Goal: Information Seeking & Learning: Learn about a topic

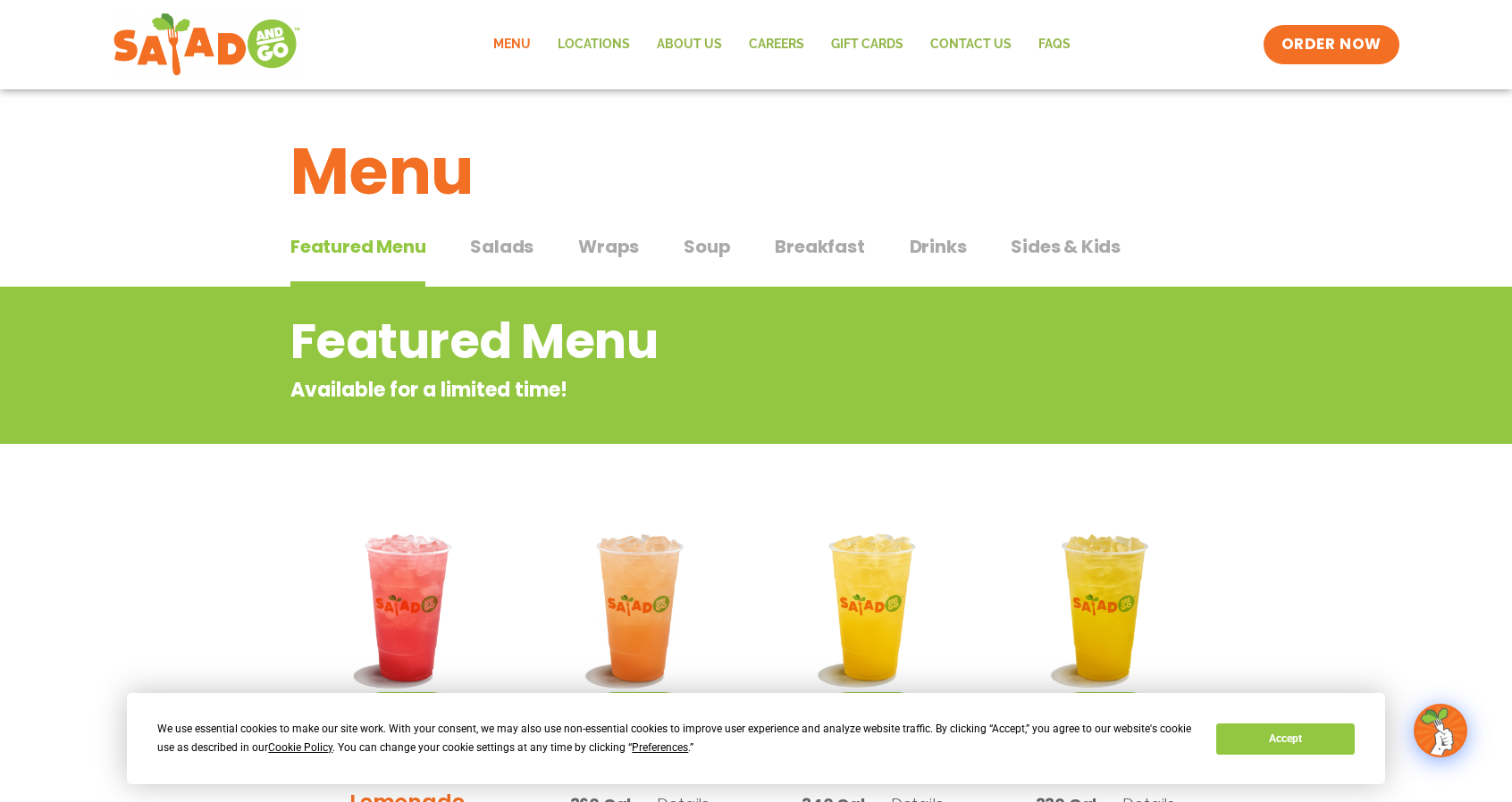
drag, startPoint x: 495, startPoint y: 252, endPoint x: 1514, endPoint y: 173, distance: 1022.1
click at [495, 252] on span "Salads" at bounding box center [502, 246] width 63 height 26
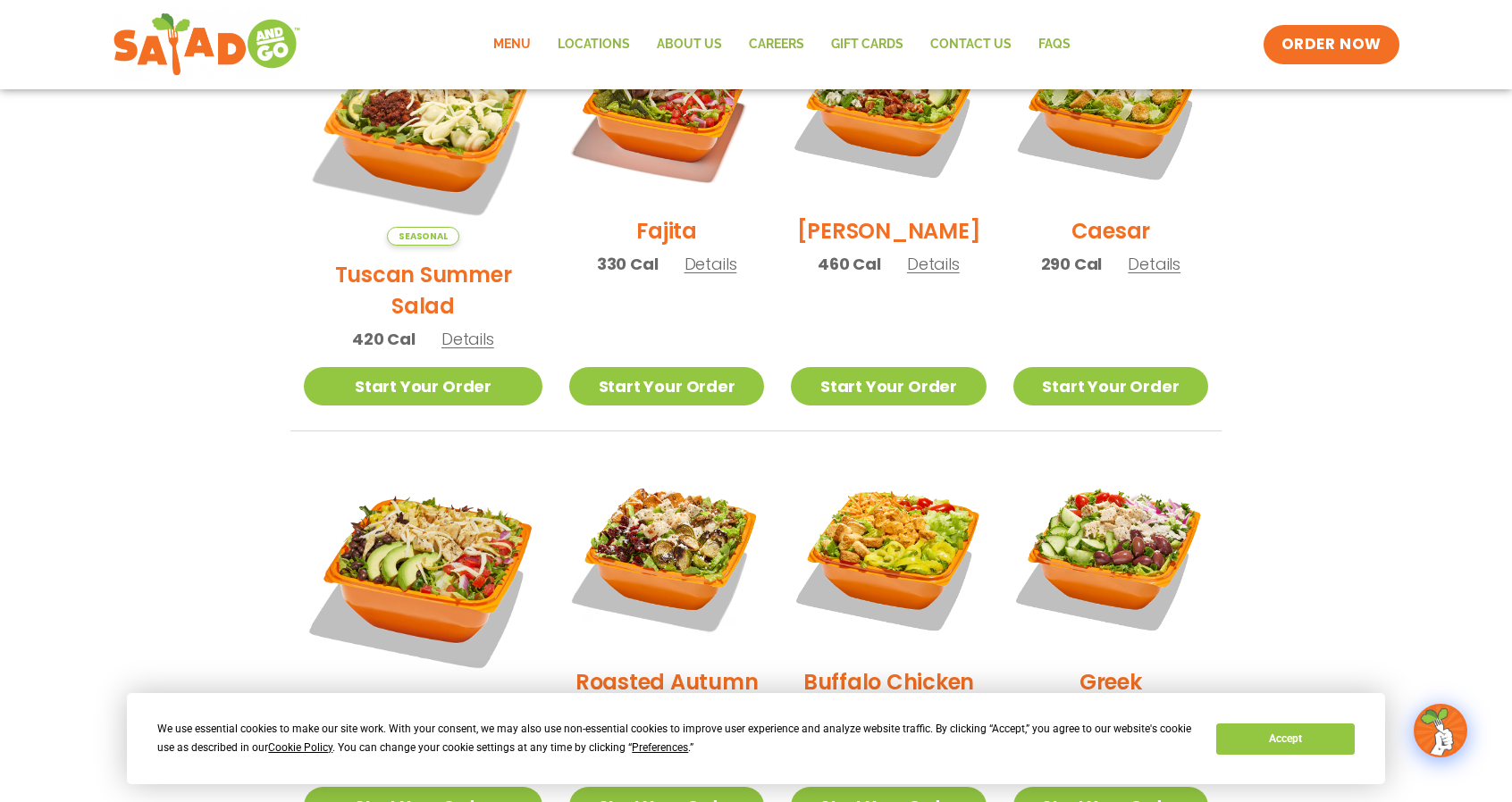
scroll to position [536, 0]
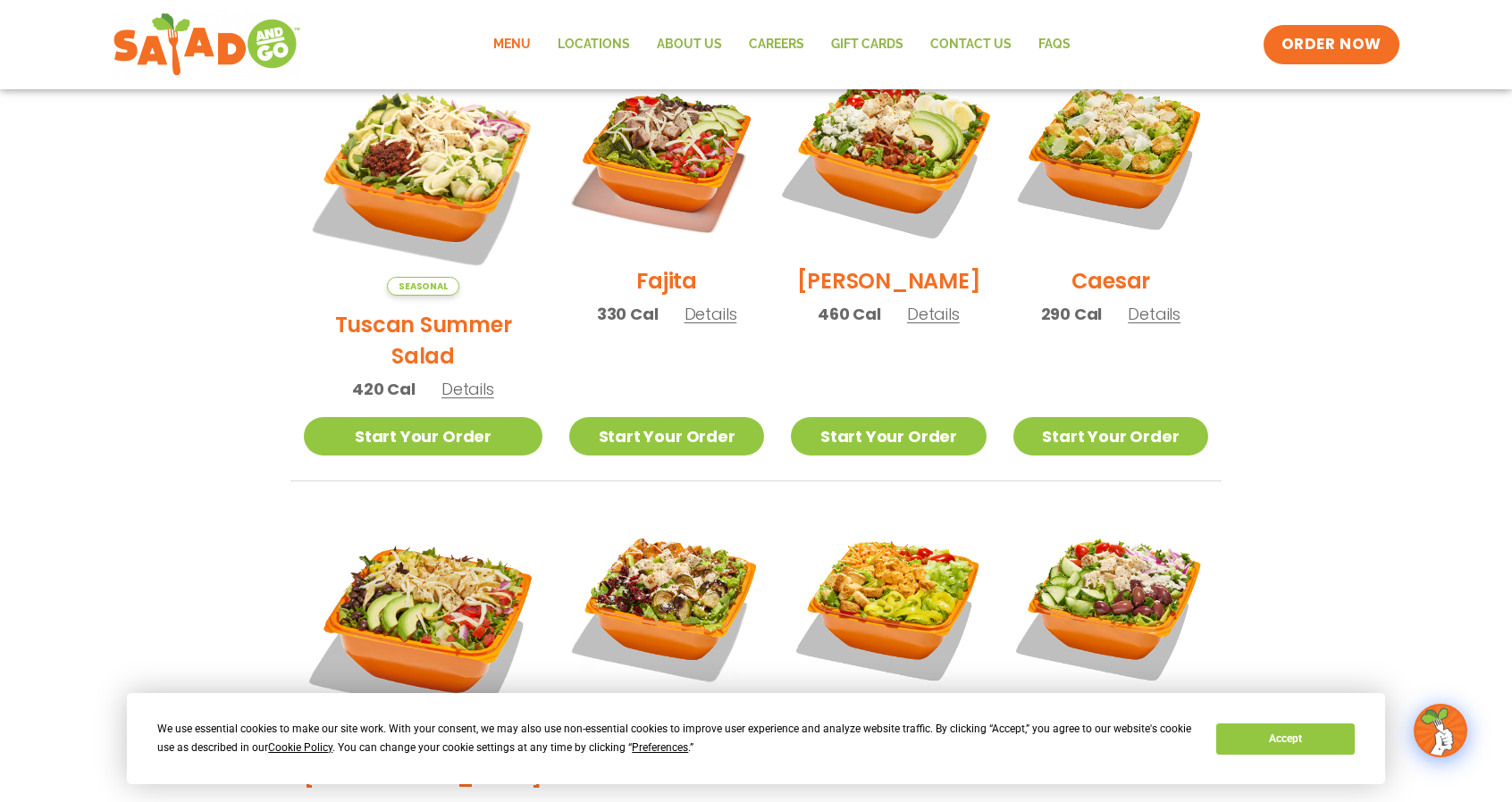
click at [892, 206] on img at bounding box center [888, 154] width 228 height 228
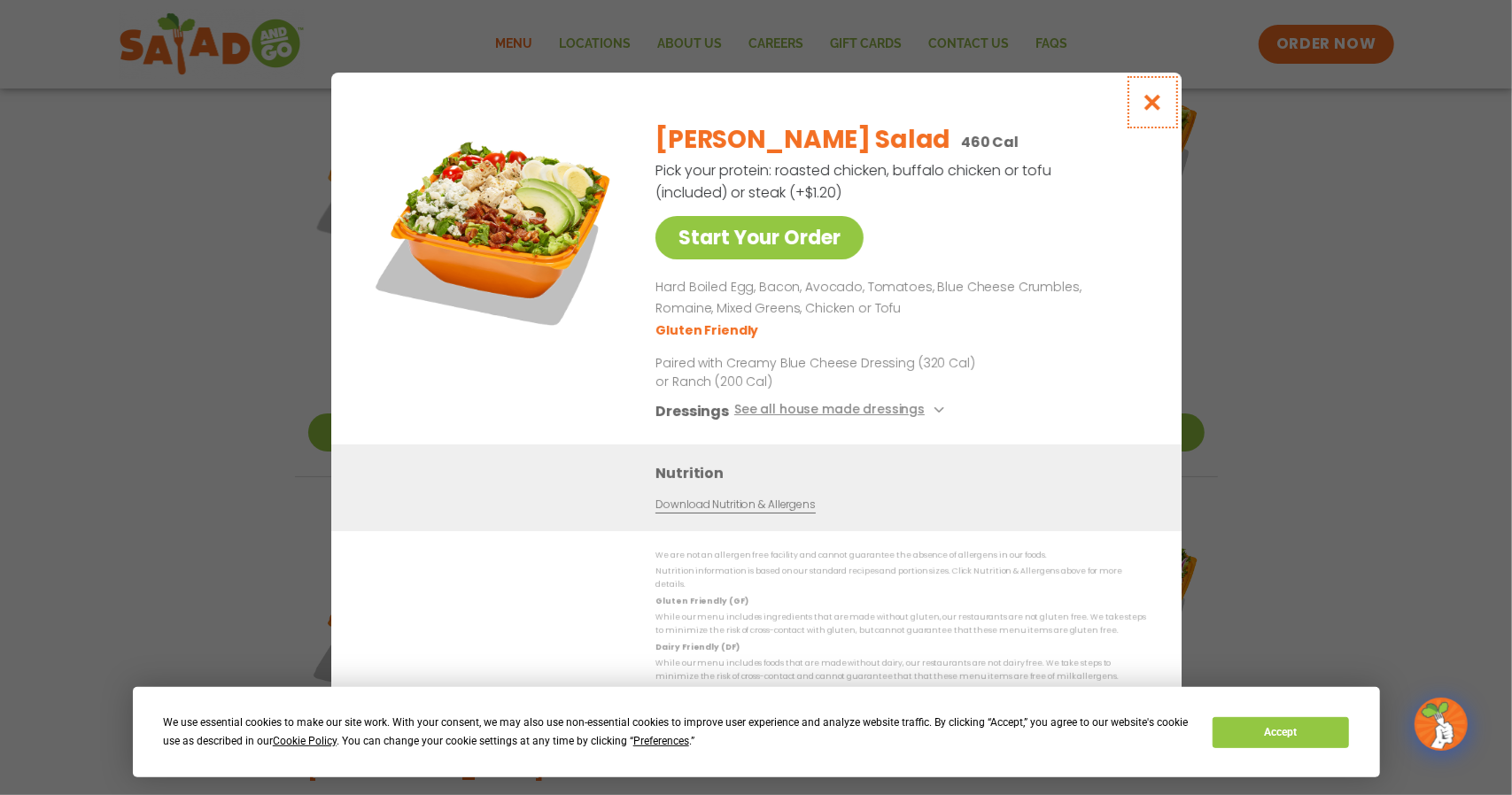
click at [1154, 111] on icon "Close modal" at bounding box center [1152, 102] width 22 height 19
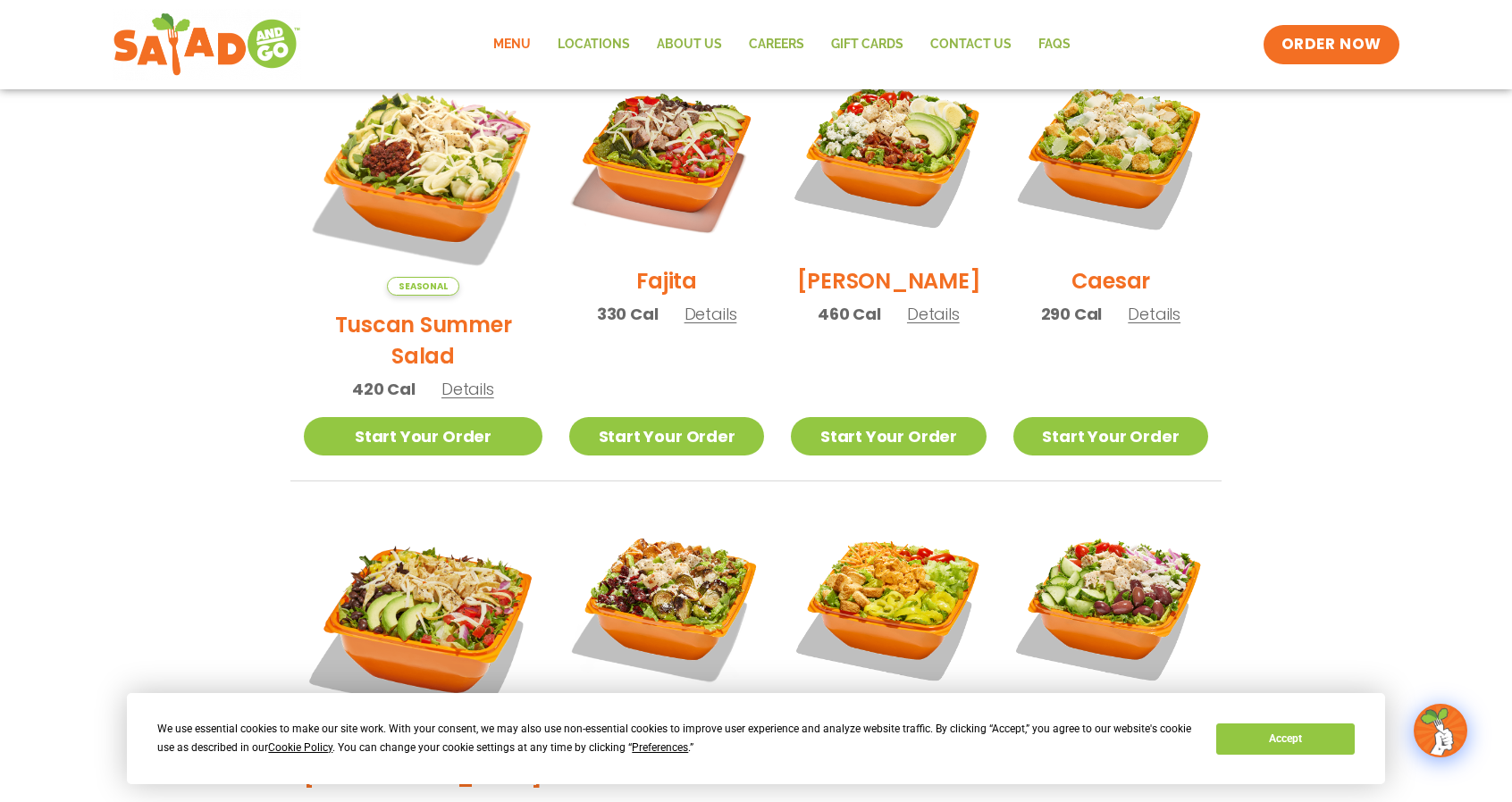
click at [882, 187] on img at bounding box center [888, 154] width 195 height 195
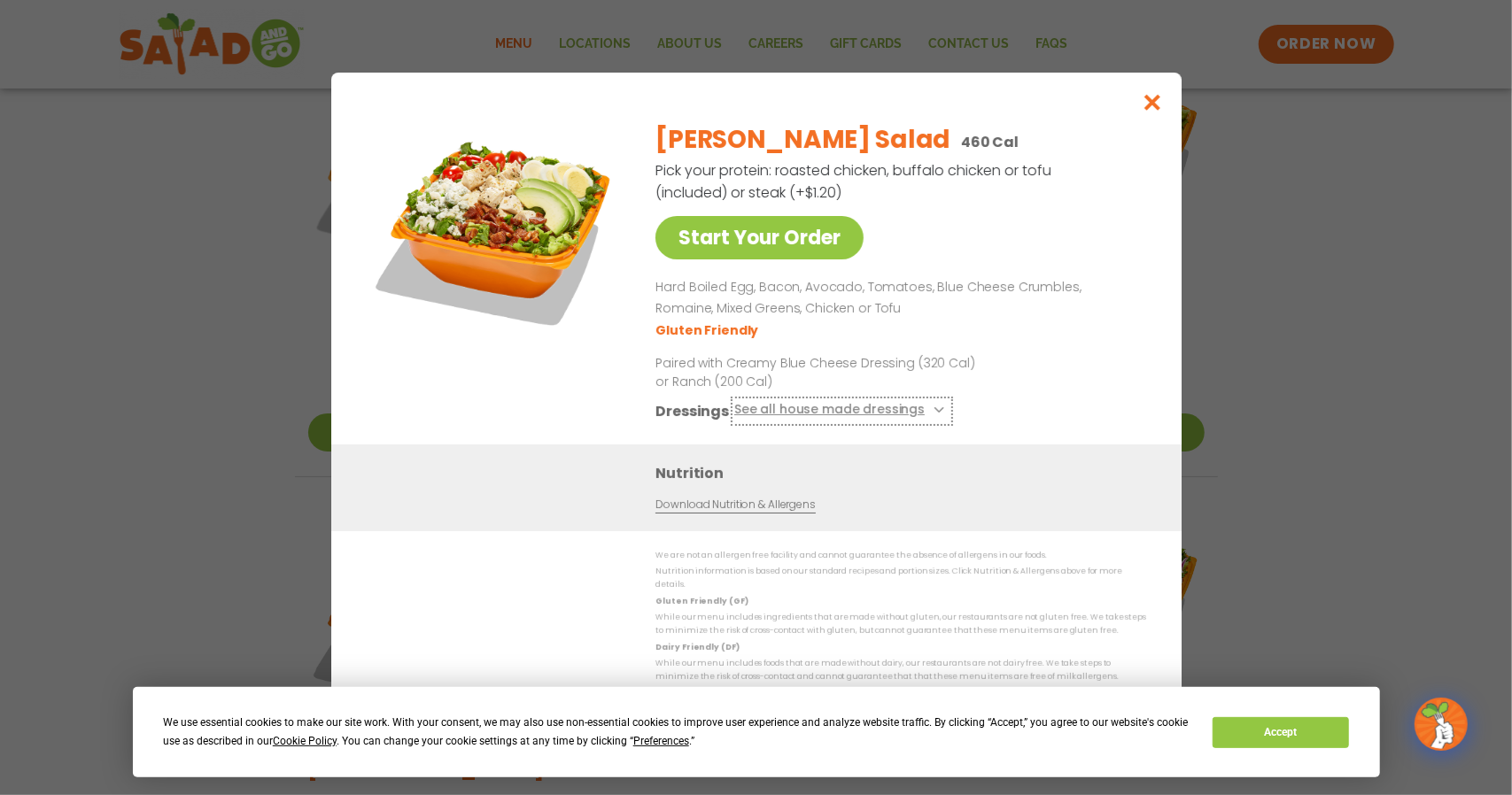
click at [860, 417] on button "See all house made dressings" at bounding box center [841, 411] width 215 height 22
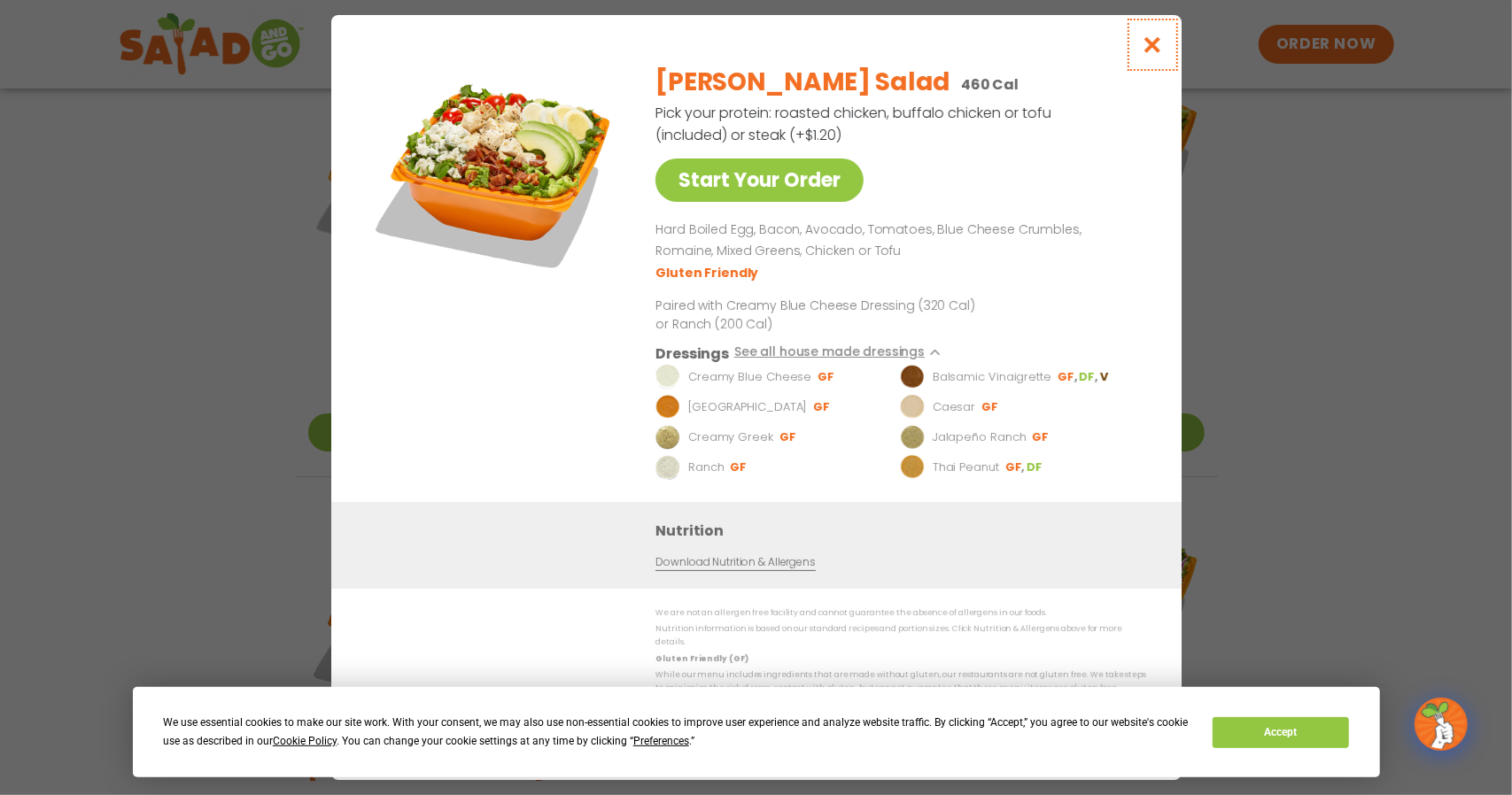
click at [1156, 54] on icon "Close modal" at bounding box center [1152, 44] width 22 height 19
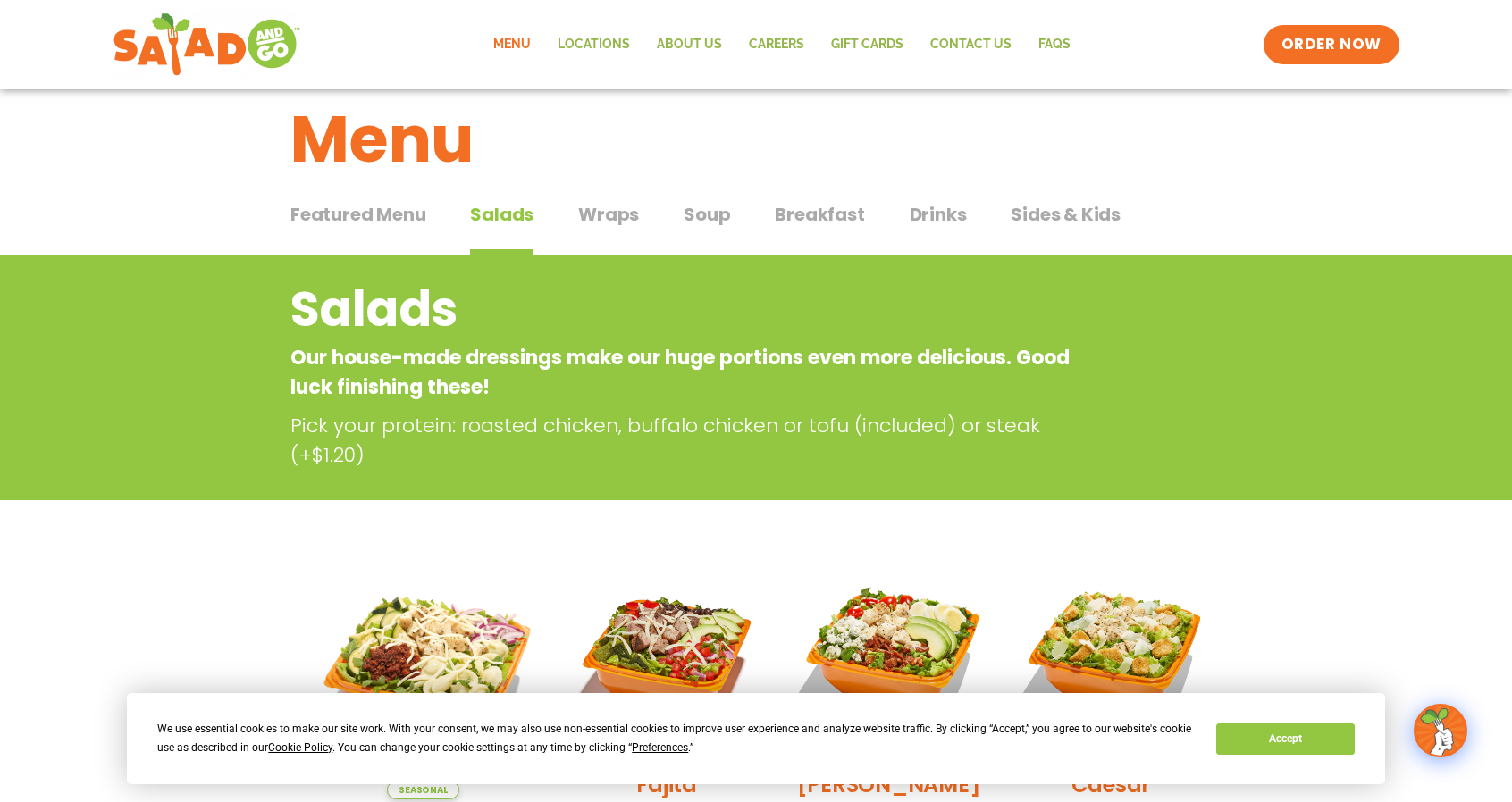
scroll to position [9, 0]
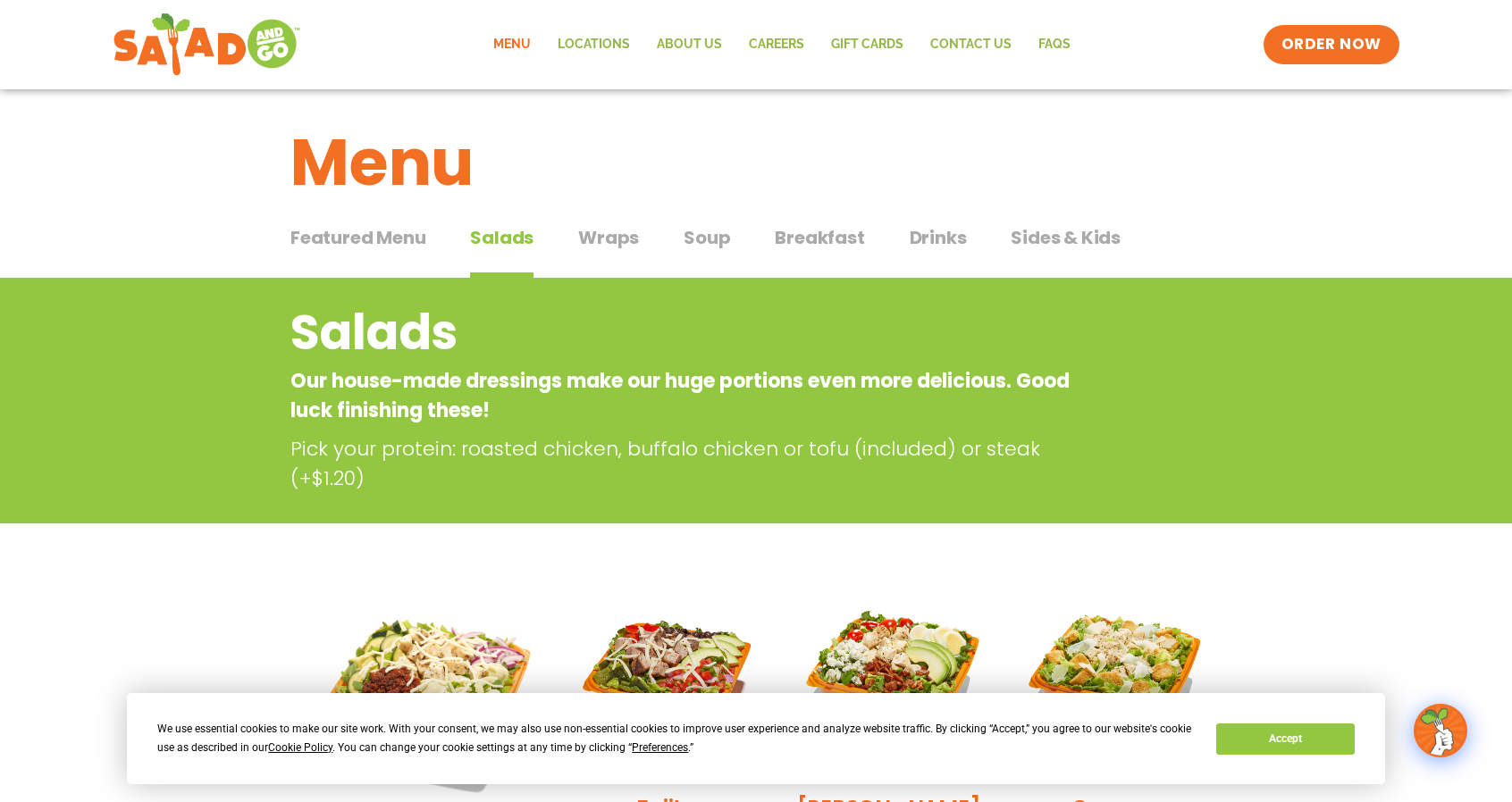
click at [635, 243] on span "Wraps" at bounding box center [608, 237] width 61 height 26
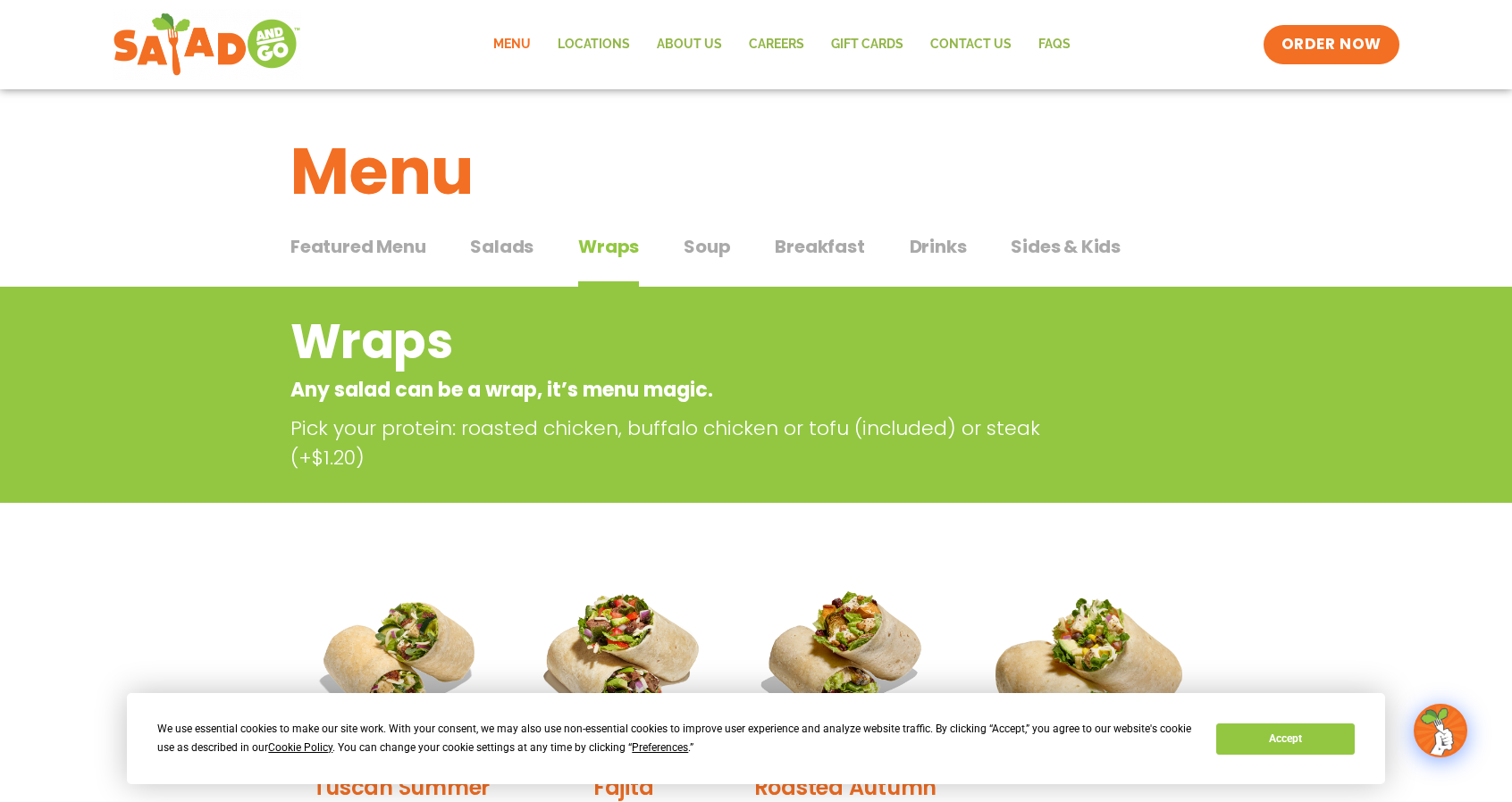
click at [842, 246] on span "Breakfast" at bounding box center [819, 246] width 90 height 26
